Goal: Browse casually

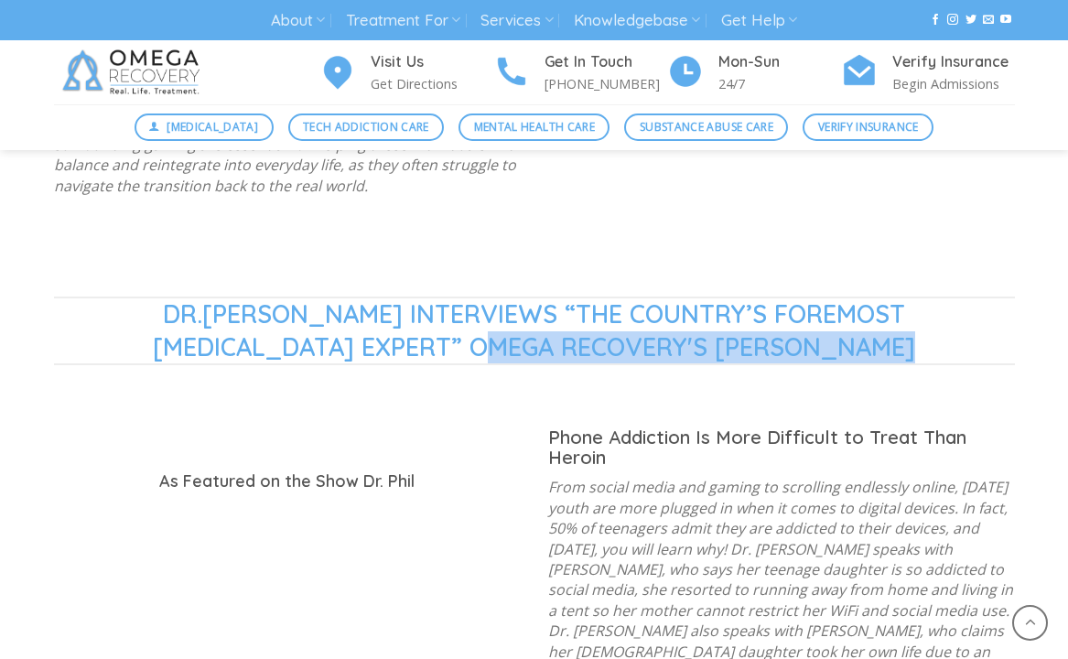
click at [407, 413] on div "DR.[PERSON_NAME] INTERVIEWS “THE COUNTRY’S FOREMOST [MEDICAL_DATA] EXPERT” OMEG…" at bounding box center [534, 362] width 988 height 130
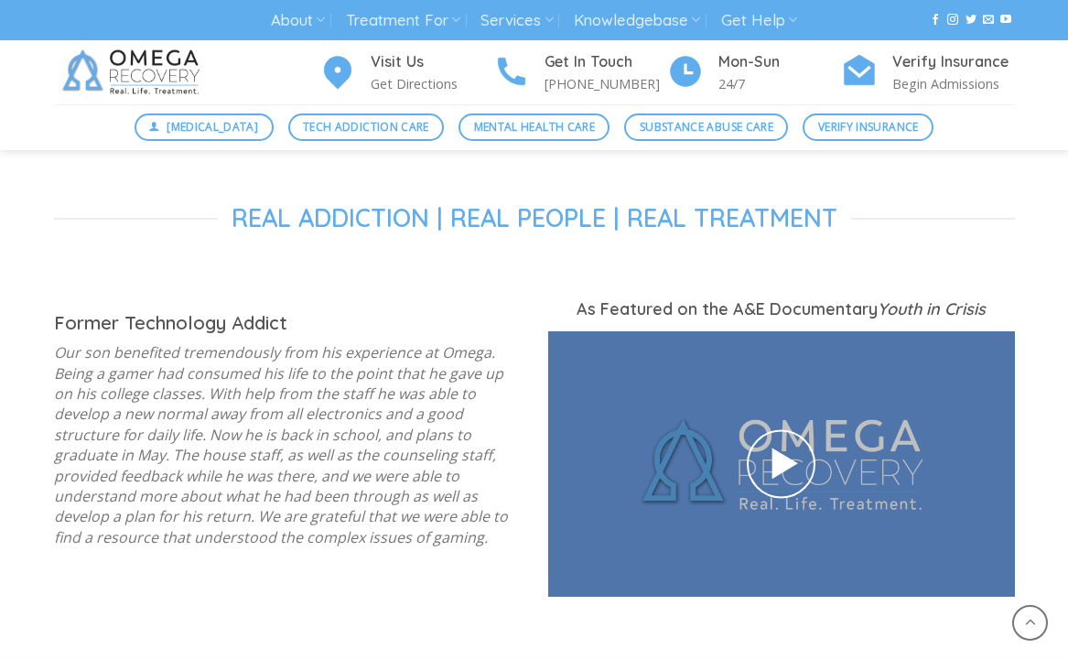
scroll to position [2471, 0]
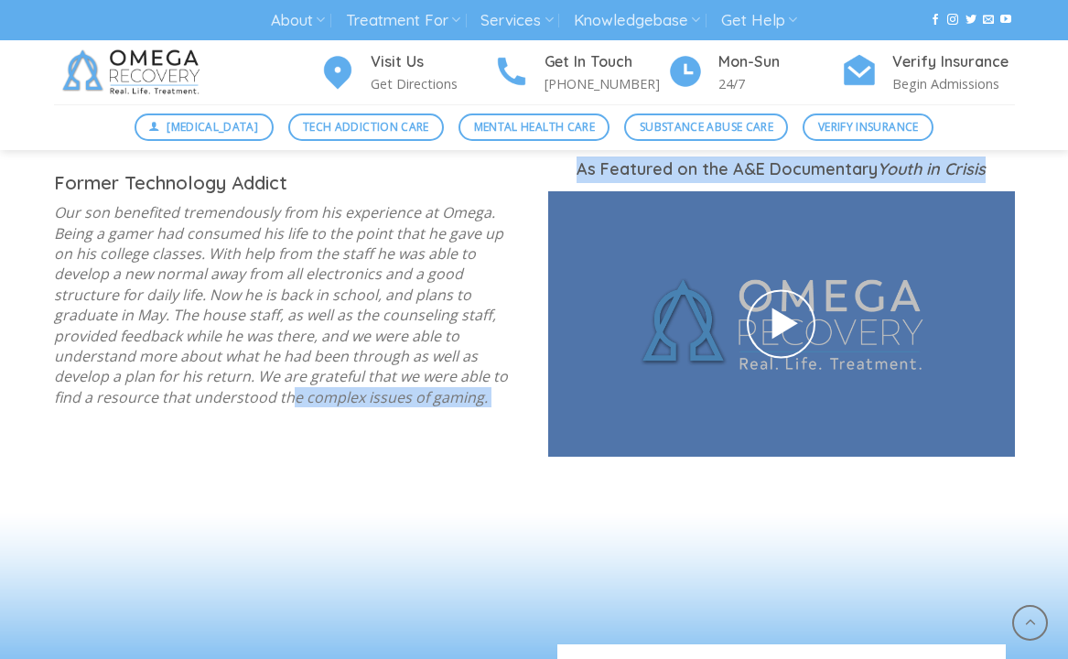
drag, startPoint x: 491, startPoint y: 328, endPoint x: 626, endPoint y: 428, distance: 168.8
click at [624, 426] on div "Real Addiction | Real People | Real Treatment Former Technology Addict Our son …" at bounding box center [534, 273] width 988 height 422
click at [97, 56] on img at bounding box center [134, 72] width 160 height 64
